Goal: Task Accomplishment & Management: Manage account settings

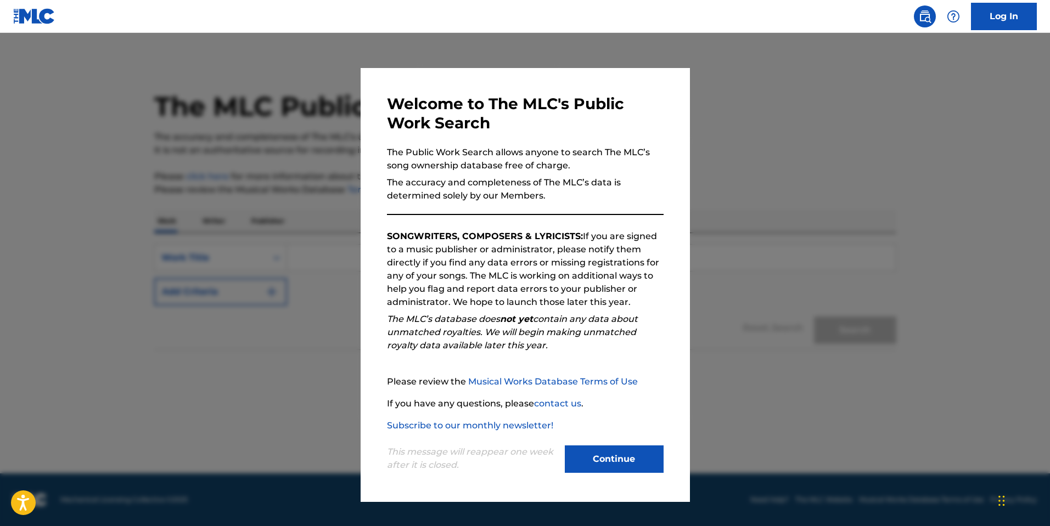
click at [628, 462] on button "Continue" at bounding box center [614, 459] width 99 height 27
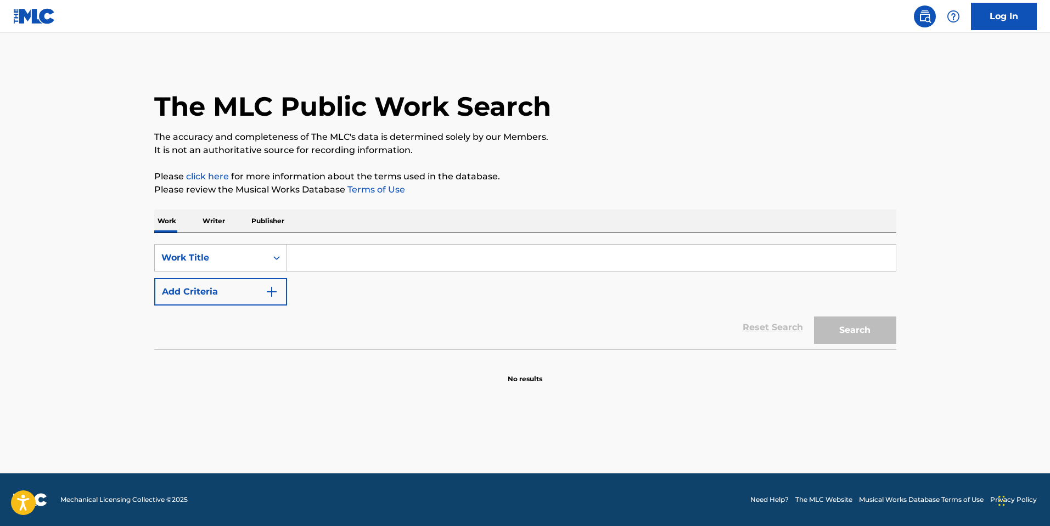
click at [989, 29] on link "Log In" at bounding box center [1004, 16] width 66 height 27
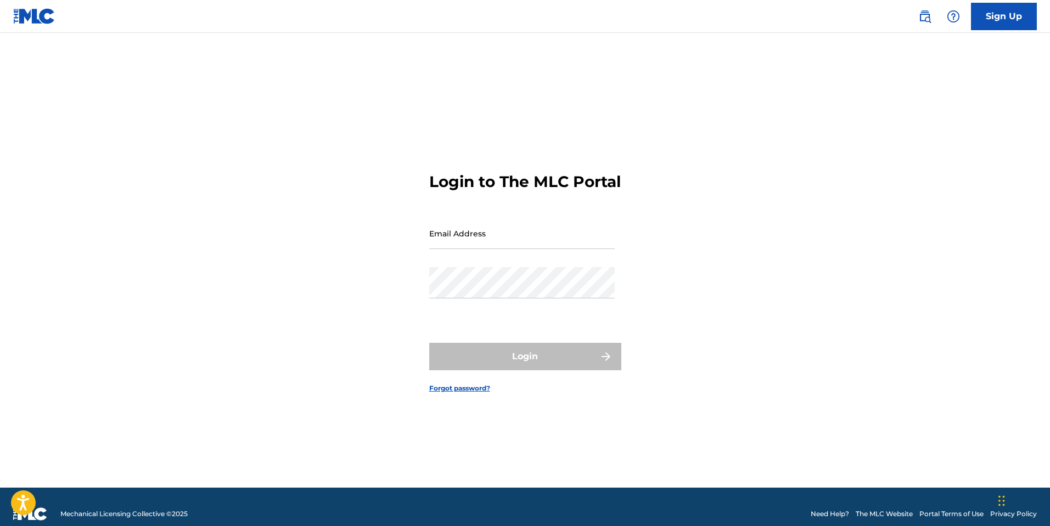
click at [508, 249] on input "Email Address" at bounding box center [521, 233] width 185 height 31
type input "[EMAIL_ADDRESS][DOMAIN_NAME]"
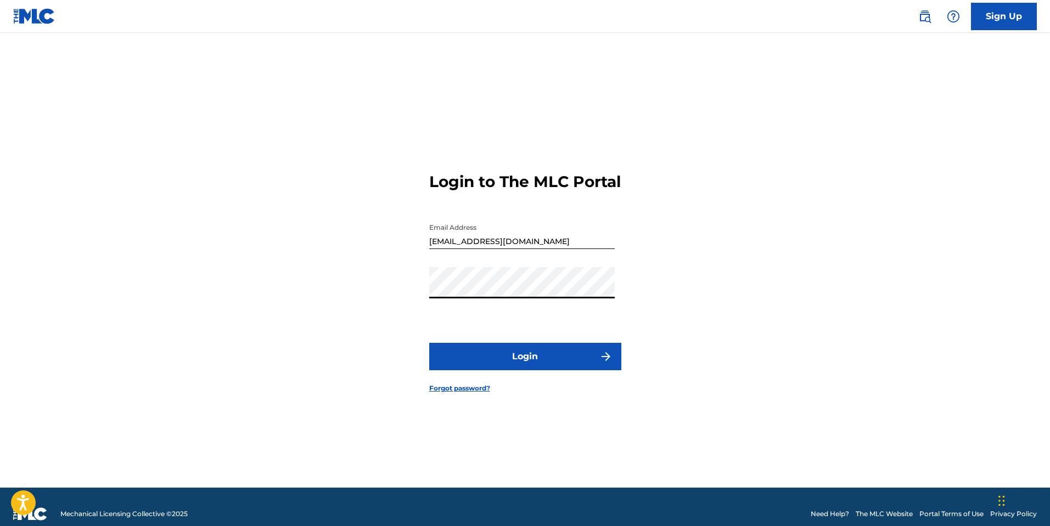
click at [533, 359] on button "Login" at bounding box center [525, 356] width 192 height 27
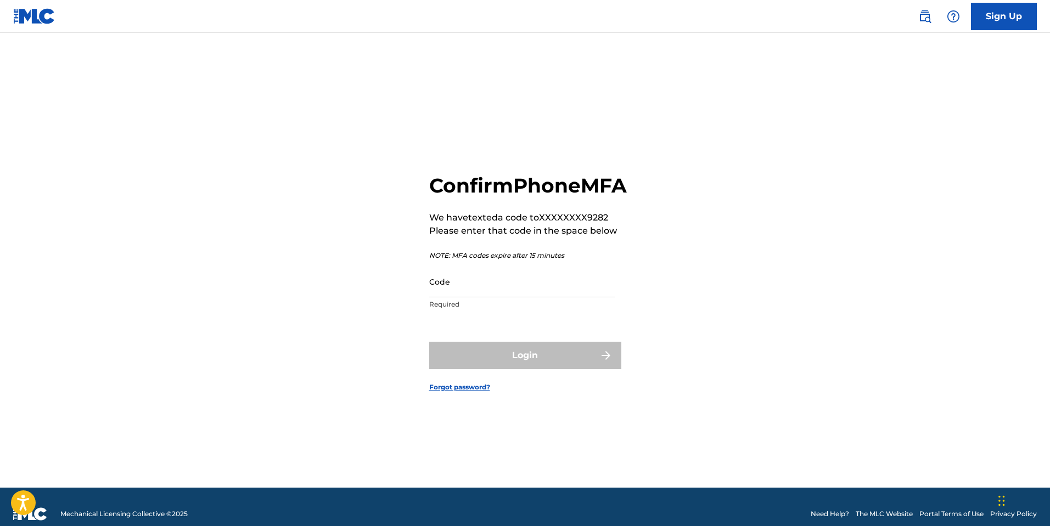
click at [468, 297] on input "Code" at bounding box center [521, 281] width 185 height 31
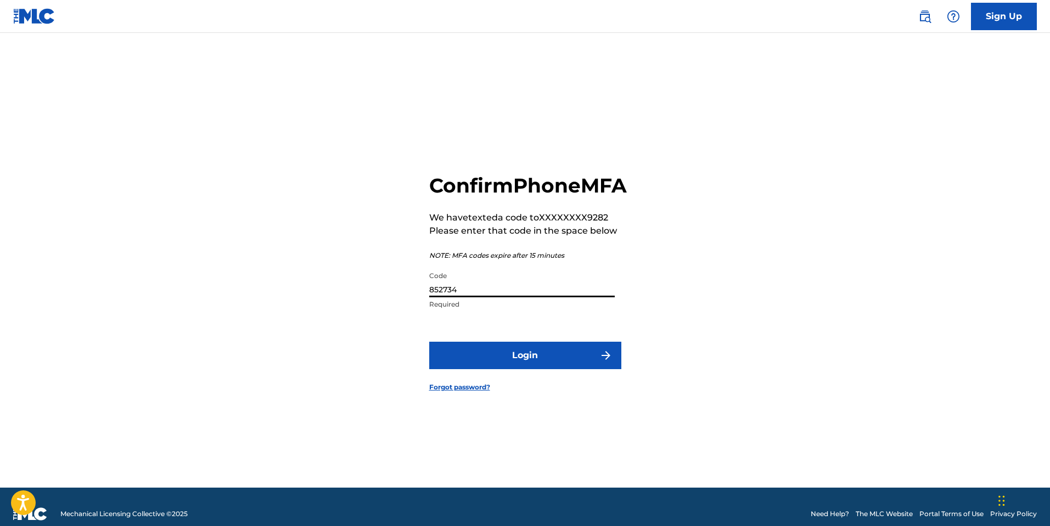
type input "852734"
click at [429, 342] on button "Login" at bounding box center [525, 355] width 192 height 27
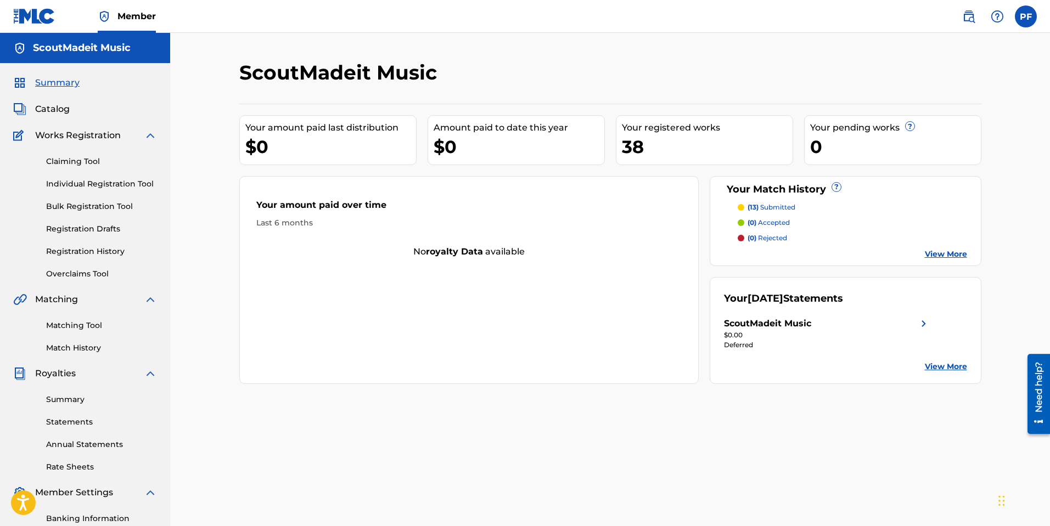
click at [682, 142] on div "38" at bounding box center [707, 146] width 171 height 25
click at [56, 103] on span "Catalog" at bounding box center [52, 109] width 35 height 13
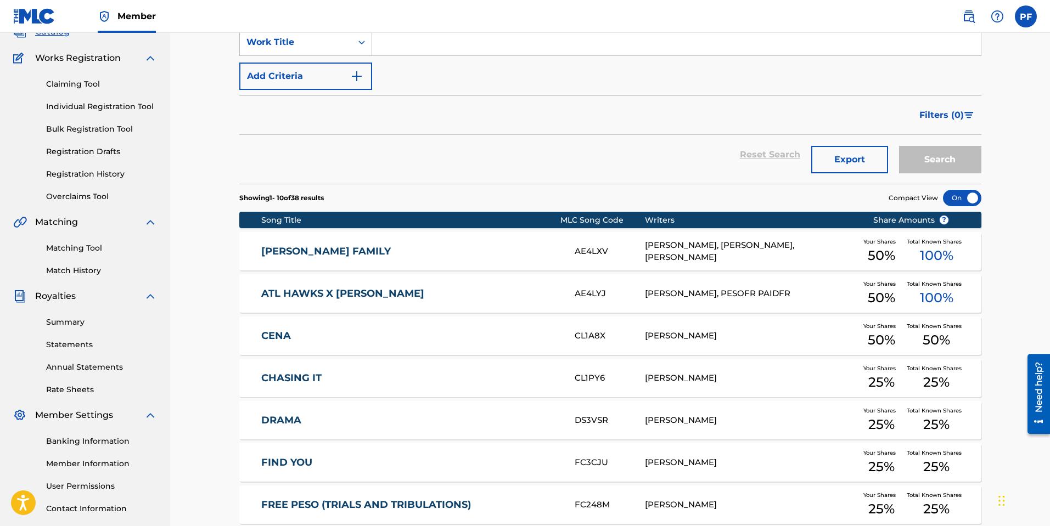
scroll to position [311, 0]
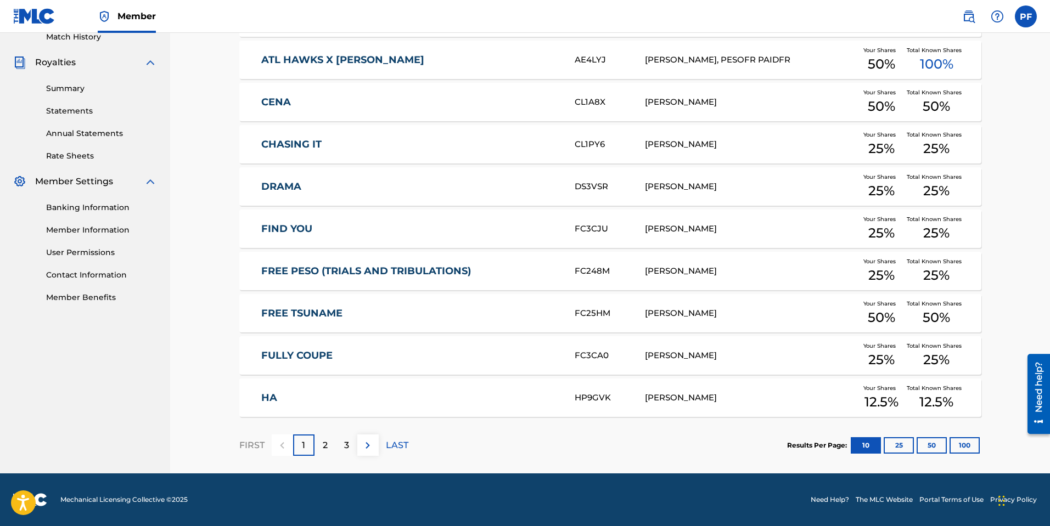
click at [904, 448] on button "25" at bounding box center [898, 445] width 30 height 16
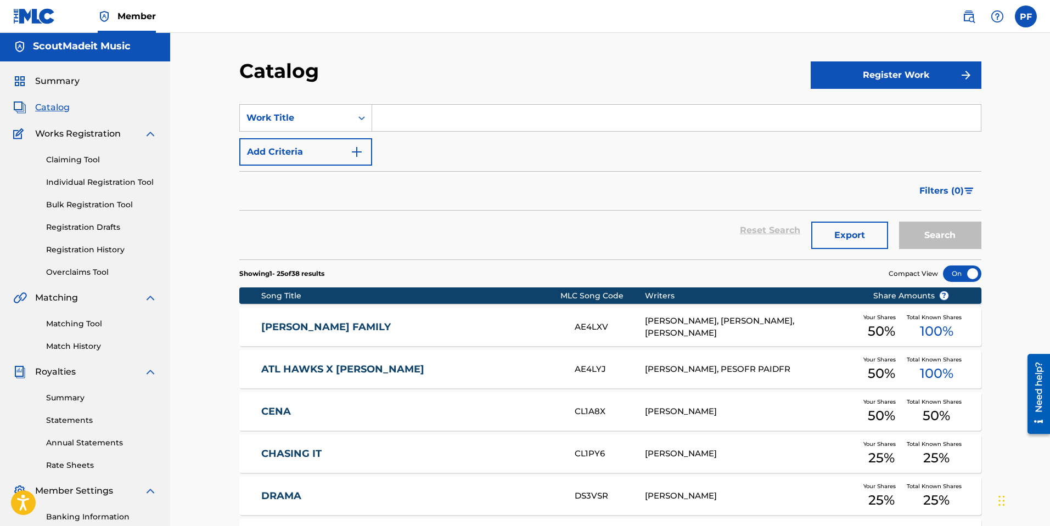
scroll to position [2, 0]
